Goal: Transaction & Acquisition: Purchase product/service

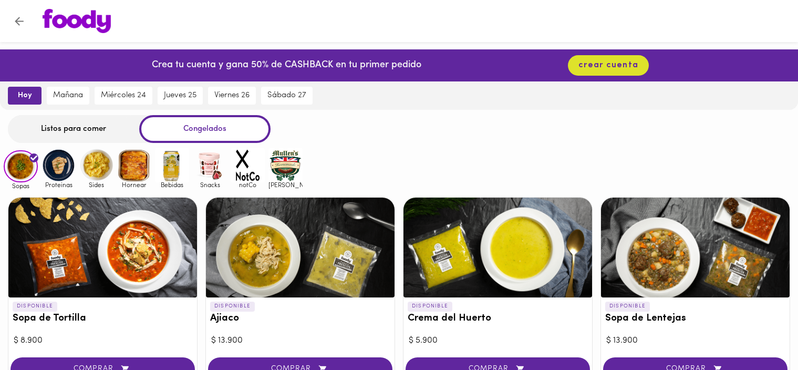
scroll to position [105, 0]
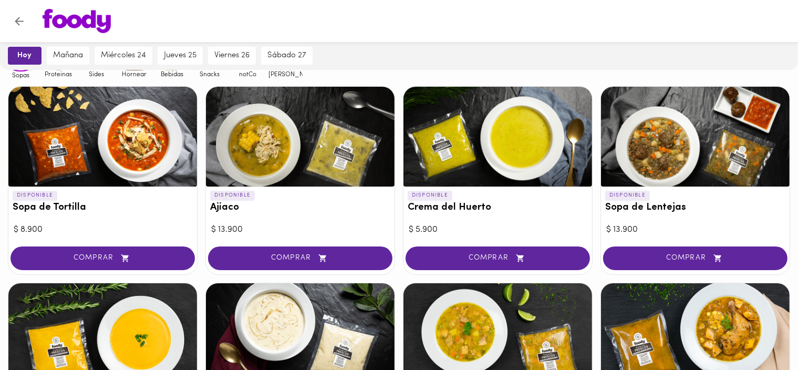
scroll to position [0, 0]
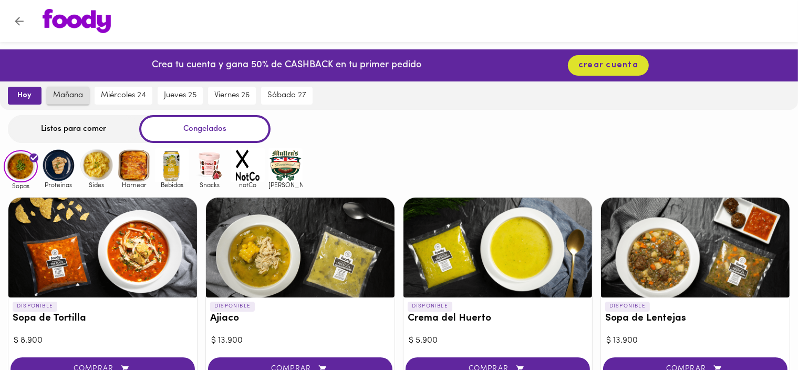
click at [76, 98] on span "mañana" at bounding box center [68, 95] width 30 height 9
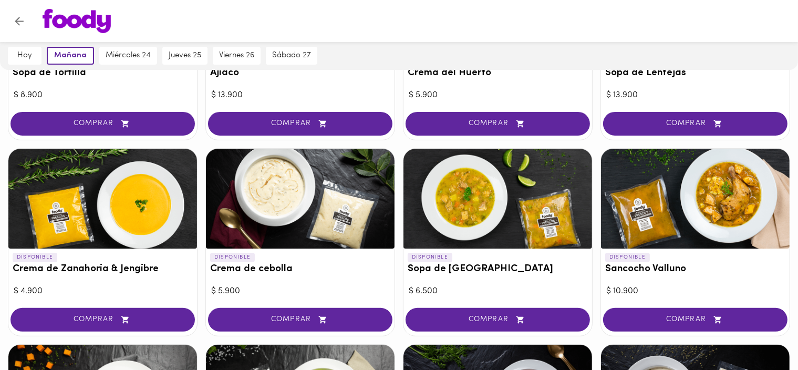
scroll to position [210, 0]
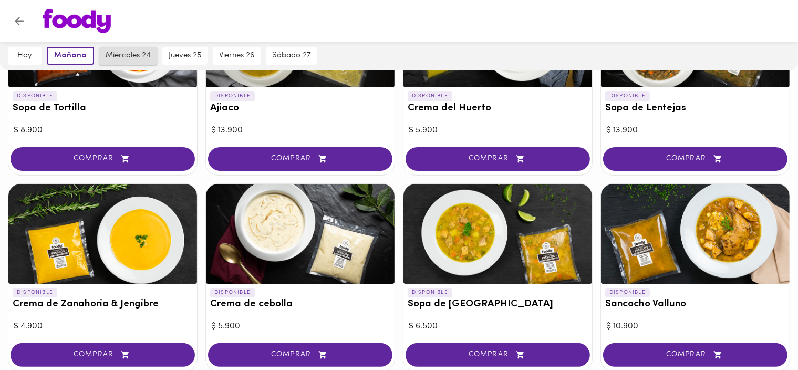
click at [125, 56] on span "miércoles 24" at bounding box center [128, 55] width 45 height 9
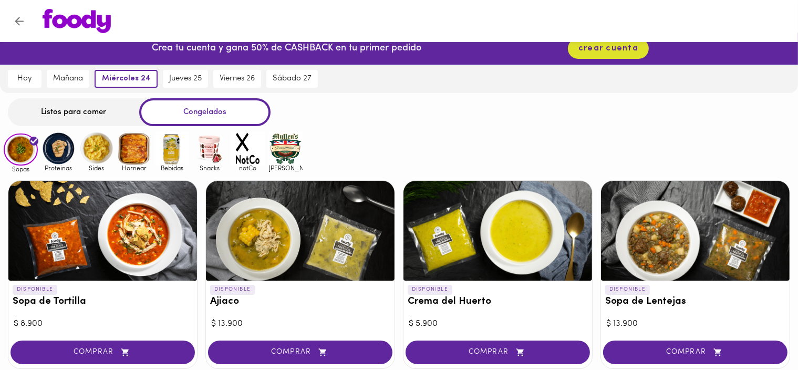
scroll to position [0, 0]
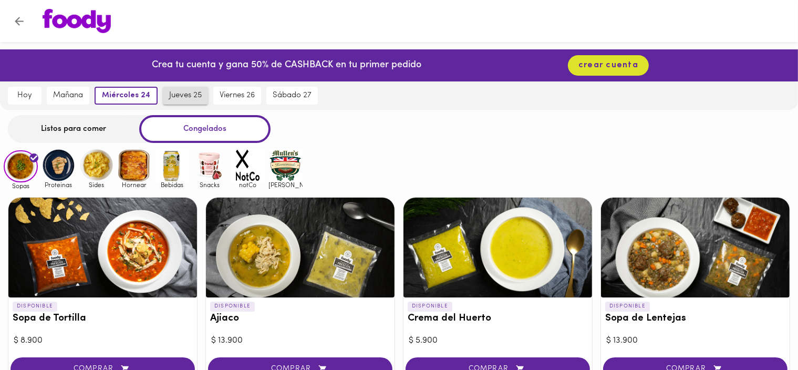
click at [175, 97] on span "jueves 25" at bounding box center [185, 95] width 33 height 9
click at [232, 96] on span "viernes 26" at bounding box center [237, 95] width 35 height 9
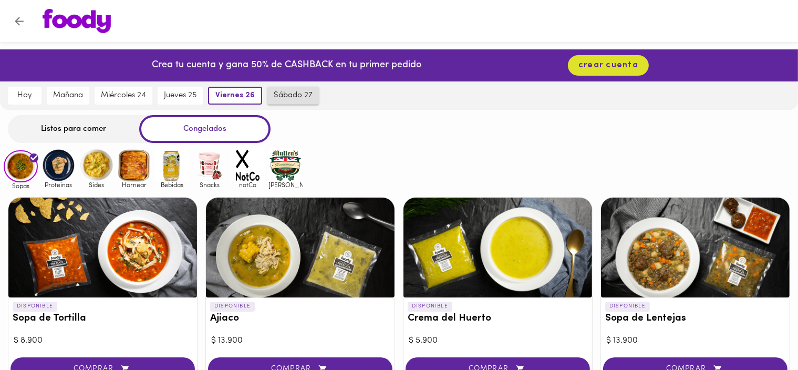
click at [294, 99] on span "sábado 27" at bounding box center [293, 95] width 39 height 9
click at [92, 169] on img at bounding box center [96, 165] width 34 height 34
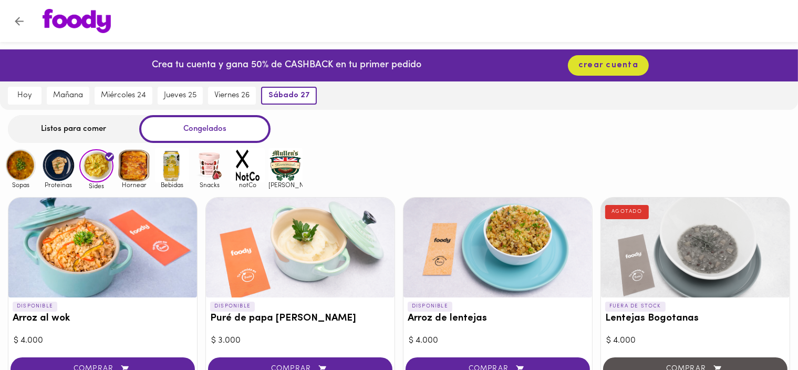
click at [136, 174] on img at bounding box center [134, 165] width 34 height 34
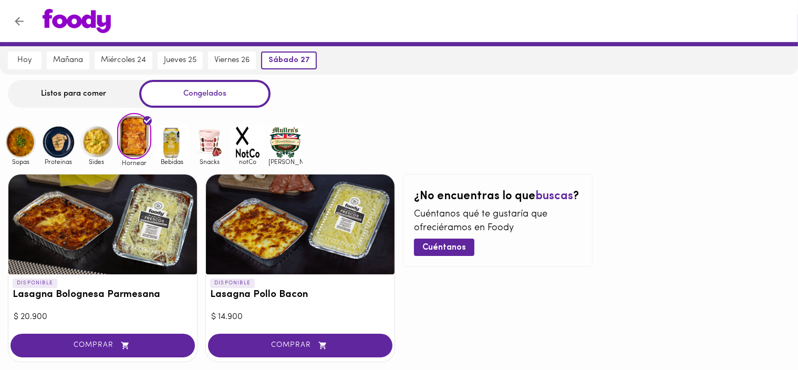
scroll to position [53, 0]
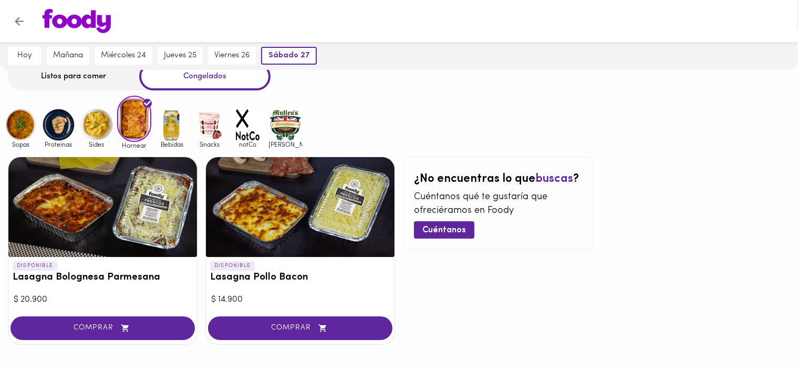
click at [289, 278] on h3 "Lasagna Pollo Bacon" at bounding box center [300, 277] width 180 height 11
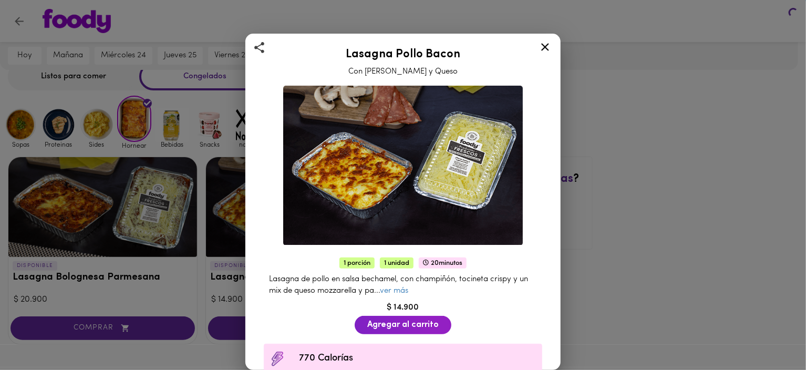
click at [588, 117] on div "Lasagna Pollo Bacon Con Champiñones y Queso 1 porción 1 unidad 20 minutos Lasag…" at bounding box center [403, 185] width 806 height 370
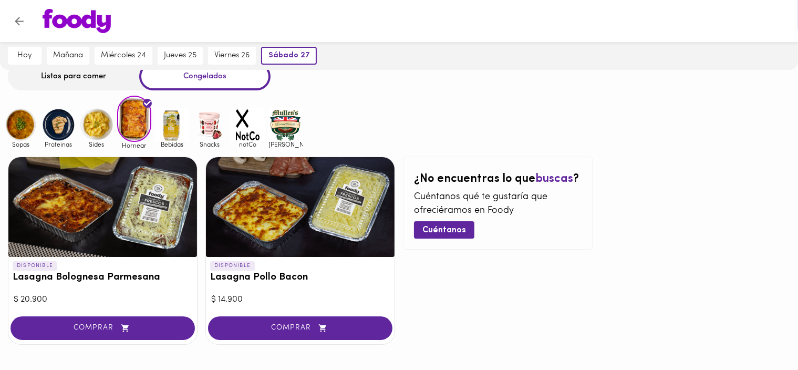
click at [295, 274] on h3 "Lasagna Pollo Bacon" at bounding box center [300, 277] width 180 height 11
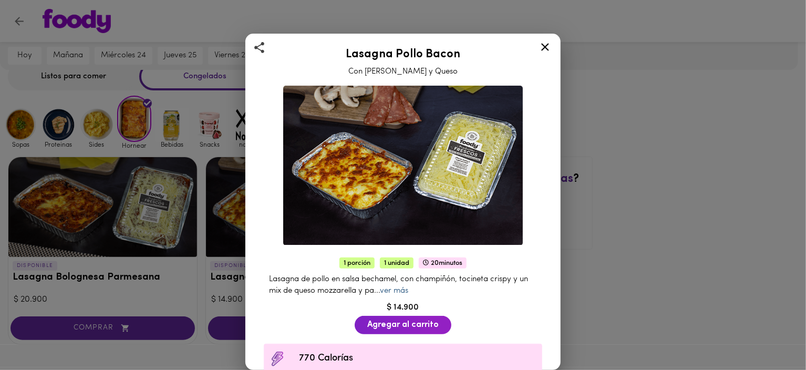
click at [408, 287] on link "ver más" at bounding box center [394, 291] width 28 height 8
click at [610, 170] on div "Lasagna Pollo Bacon Con Champiñones y Queso 1 porción 1 unidad 20 minutos Lasag…" at bounding box center [403, 185] width 806 height 370
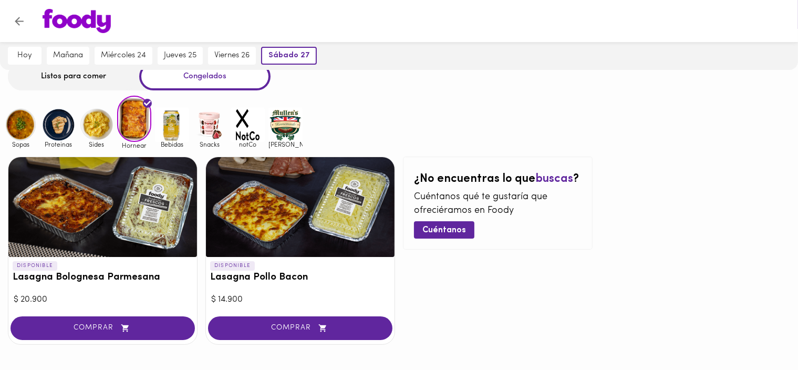
click at [419, 113] on div "Sopas Proteinas Sides Hornear Bebidas Snacks notCo [PERSON_NAME]" at bounding box center [399, 122] width 798 height 53
